Goal: Navigation & Orientation: Find specific page/section

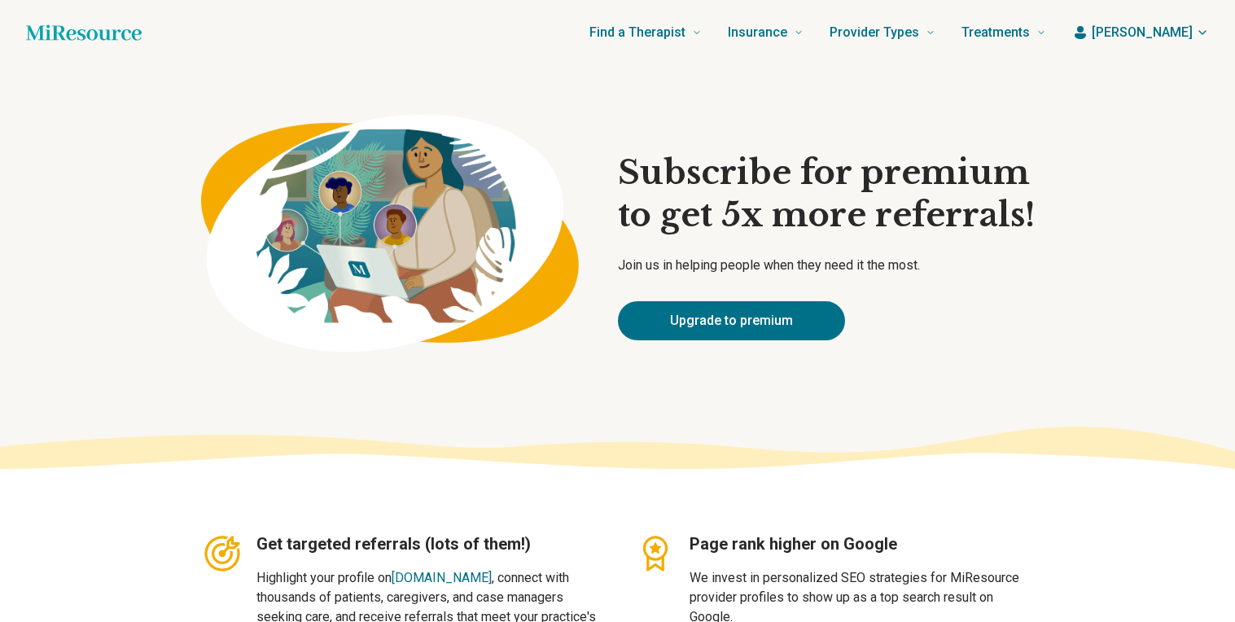
click at [1178, 41] on span "[PERSON_NAME]" at bounding box center [1142, 33] width 101 height 20
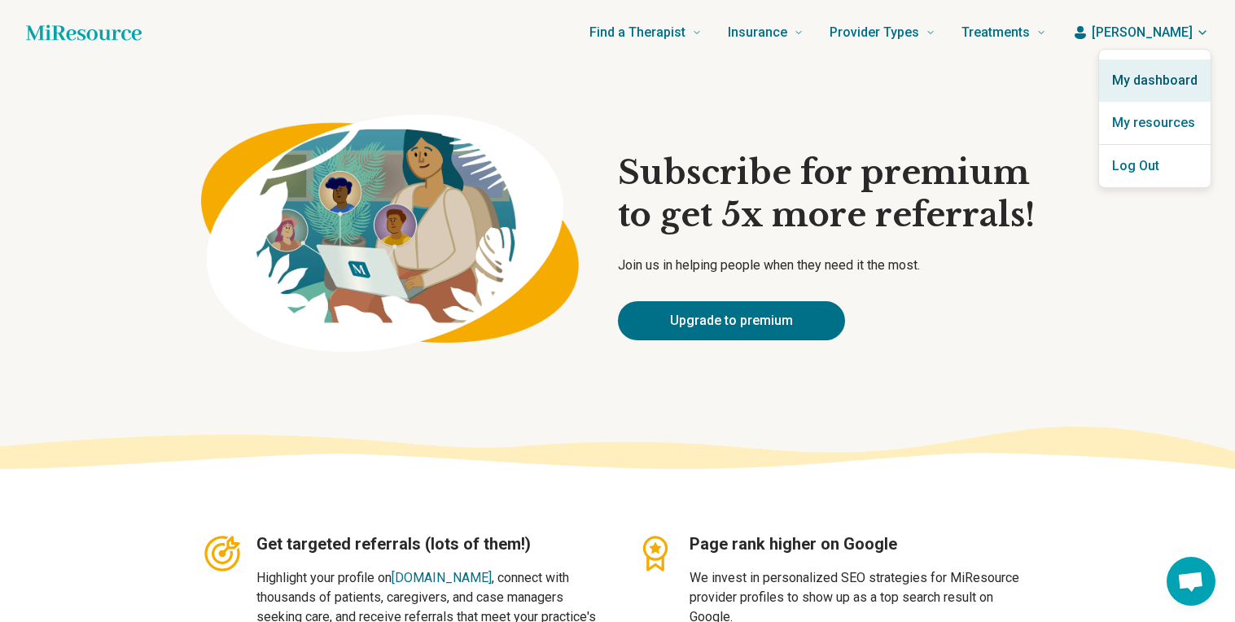
click at [1174, 78] on link "My dashboard" at bounding box center [1155, 80] width 112 height 42
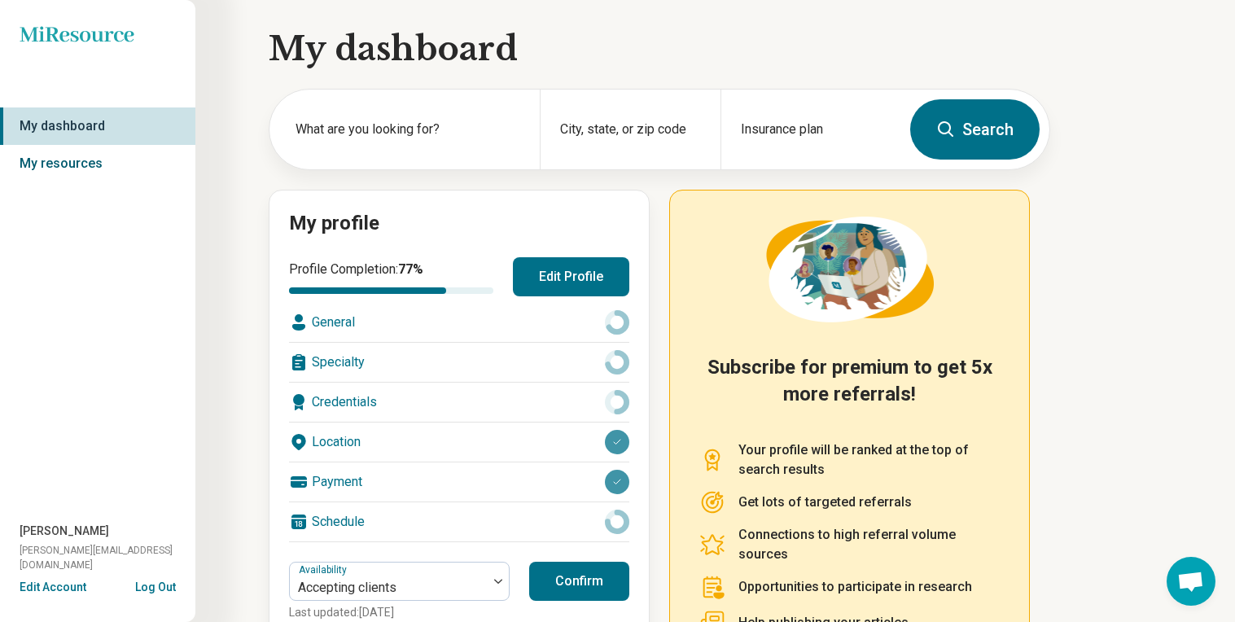
click at [104, 167] on link "My resources" at bounding box center [97, 163] width 195 height 37
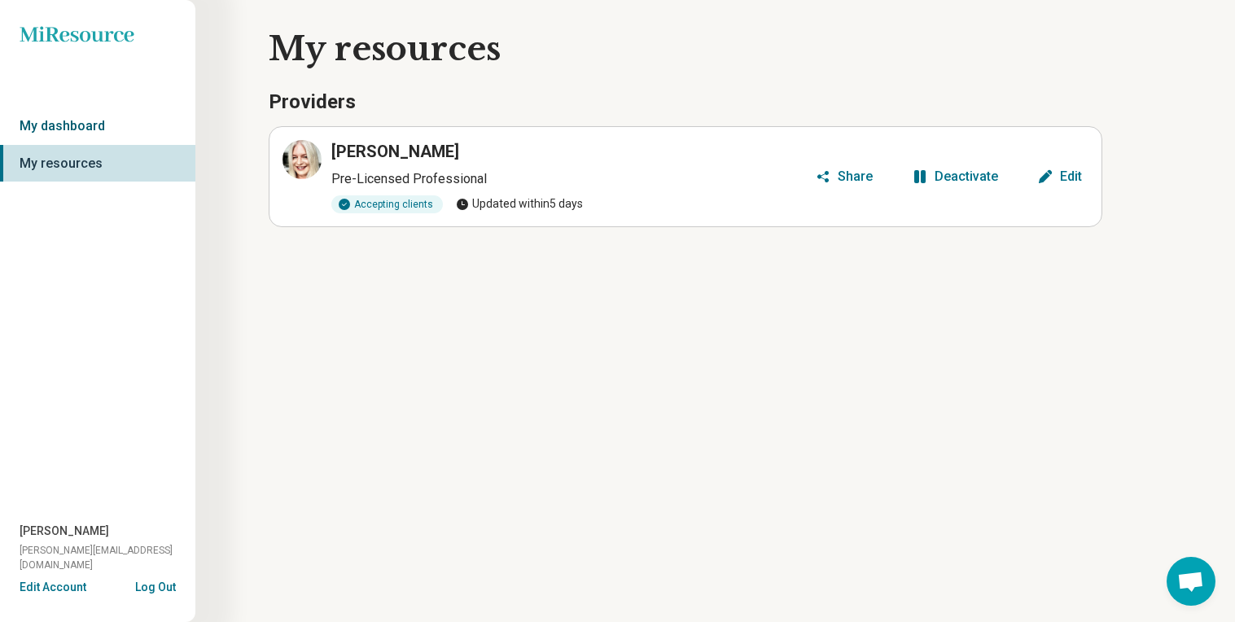
click at [93, 131] on link "My dashboard" at bounding box center [97, 125] width 195 height 37
